Goal: Find specific page/section: Find specific page/section

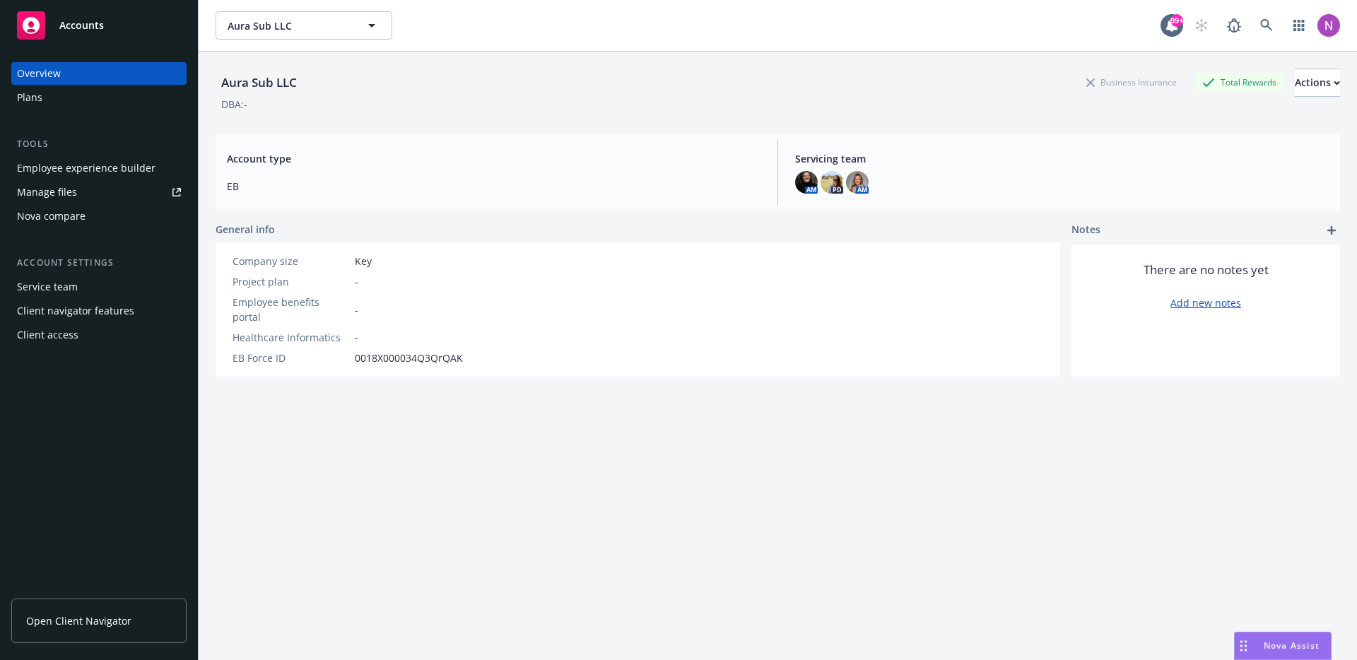
click at [65, 165] on div "Employee experience builder" at bounding box center [86, 168] width 139 height 23
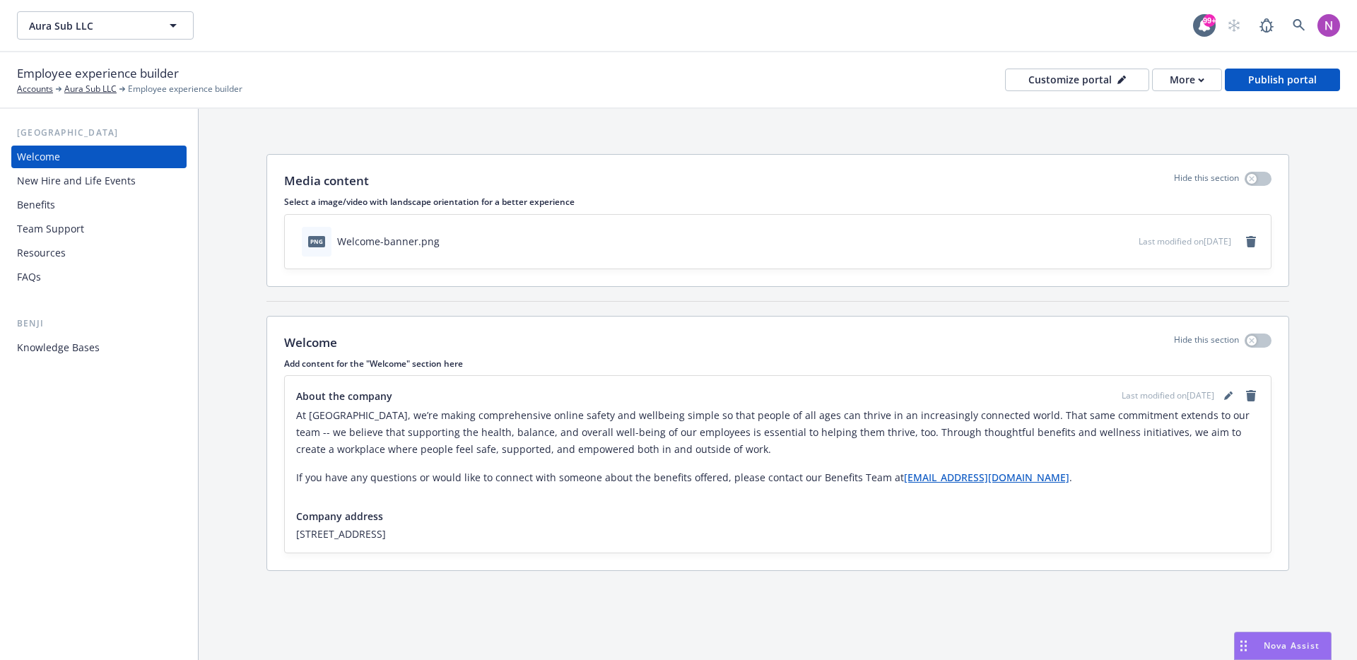
click at [137, 339] on div "Knowledge Bases" at bounding box center [99, 347] width 164 height 23
click at [59, 199] on div "Benefits" at bounding box center [99, 205] width 164 height 23
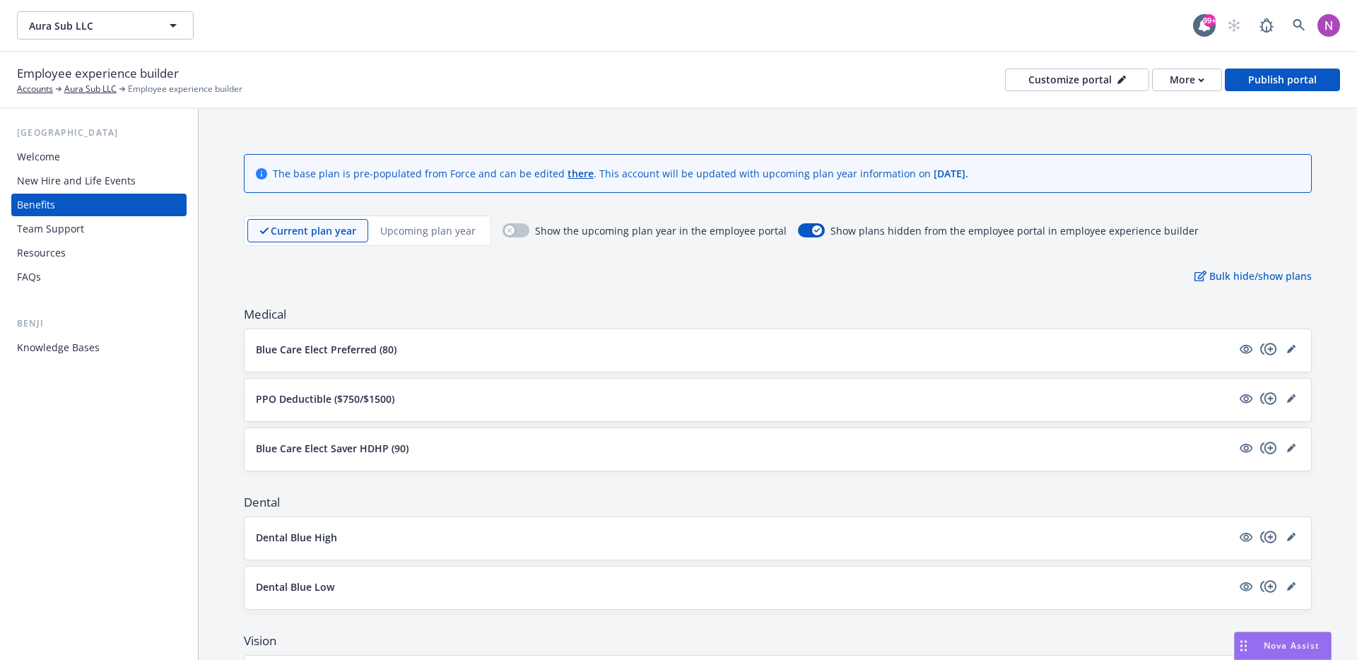
click at [401, 223] on p "Upcoming plan year" at bounding box center [427, 230] width 95 height 15
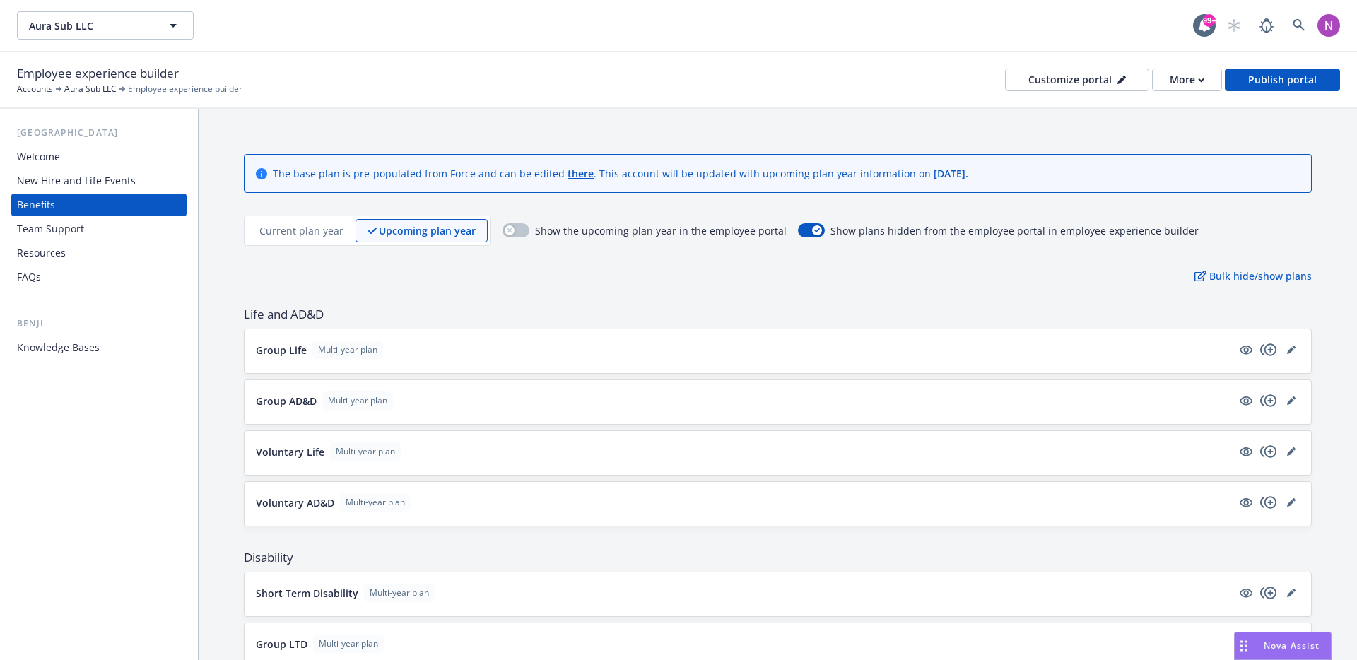
click at [324, 231] on p "Current plan year" at bounding box center [301, 230] width 84 height 15
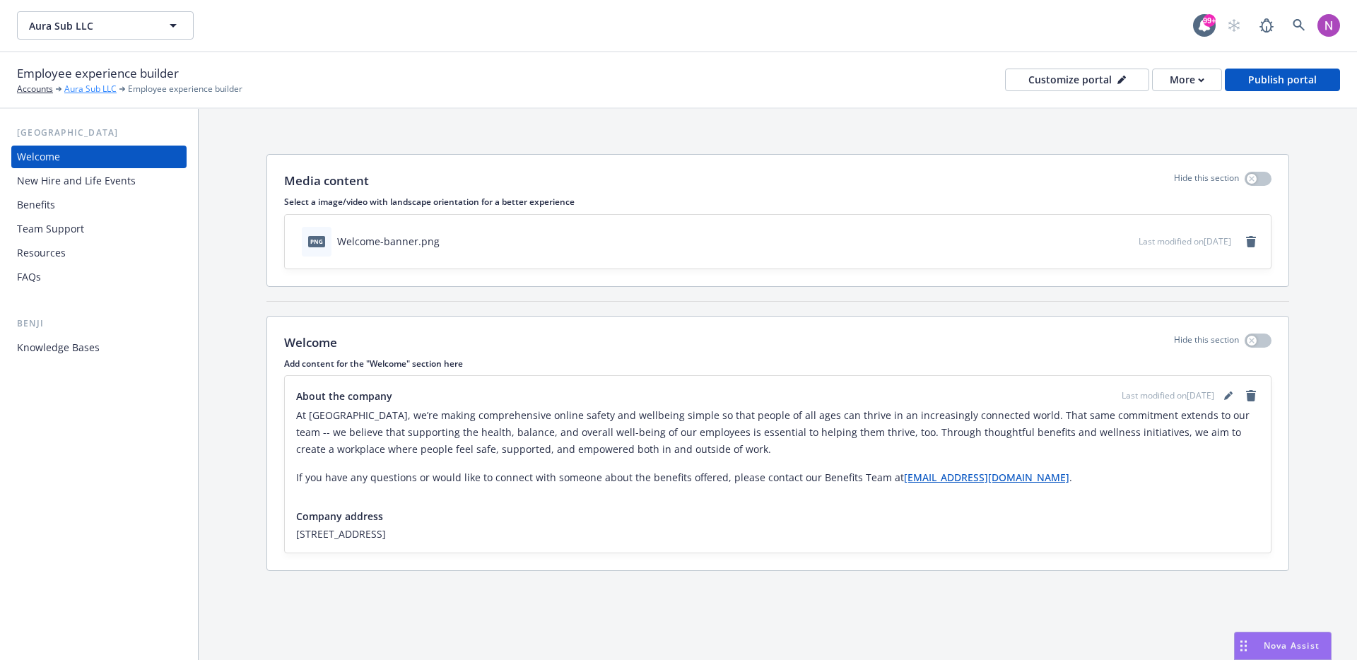
click at [107, 86] on link "Aura Sub LLC" at bounding box center [90, 89] width 52 height 13
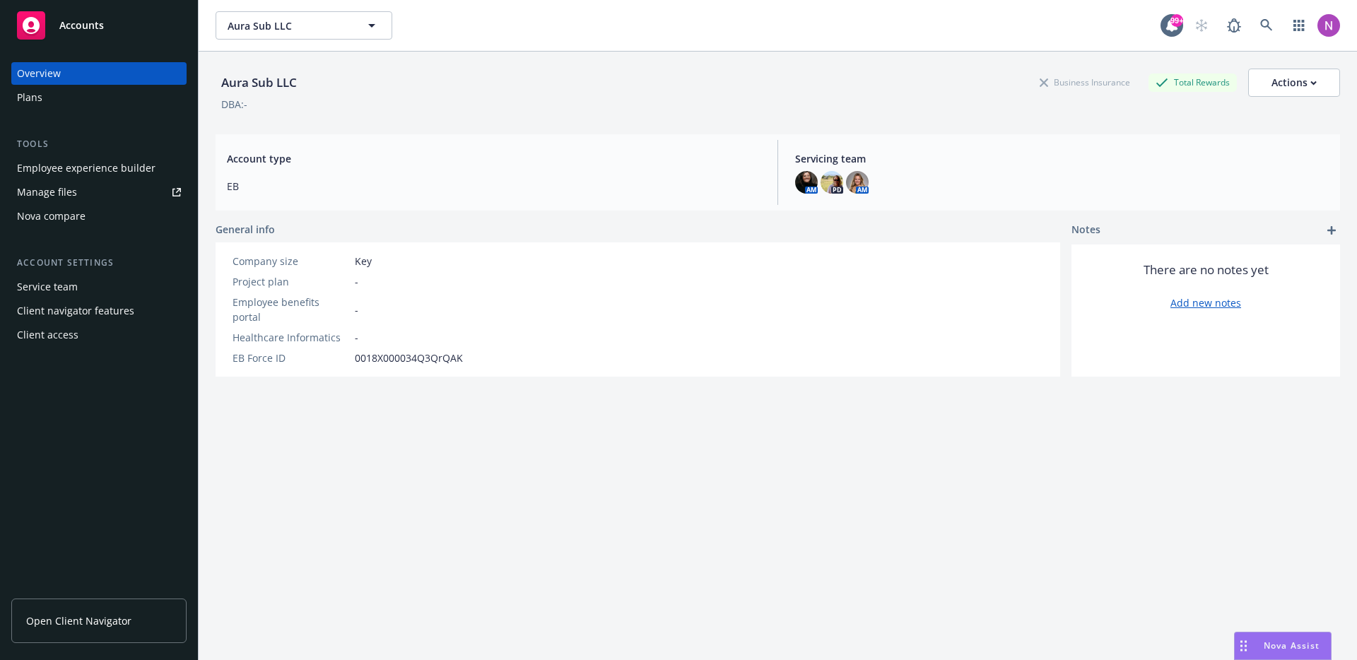
click at [71, 88] on div "Plans" at bounding box center [99, 97] width 164 height 23
